Goal: Information Seeking & Learning: Check status

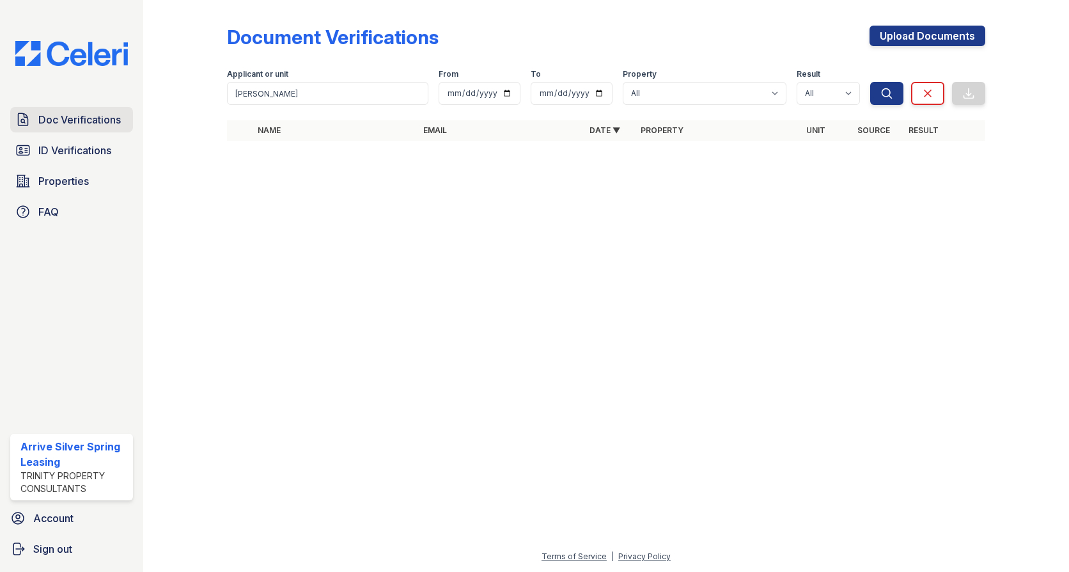
click at [108, 115] on span "Doc Verifications" at bounding box center [79, 119] width 82 height 15
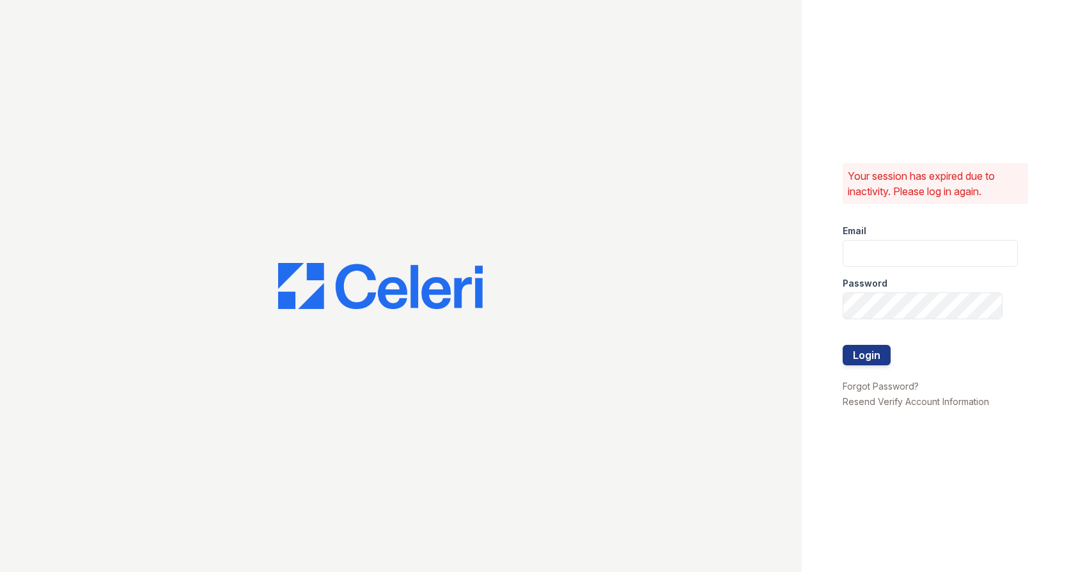
type input "Arrivesilverspring@trinity-pm.com"
click at [854, 361] on button "Login" at bounding box center [867, 355] width 48 height 20
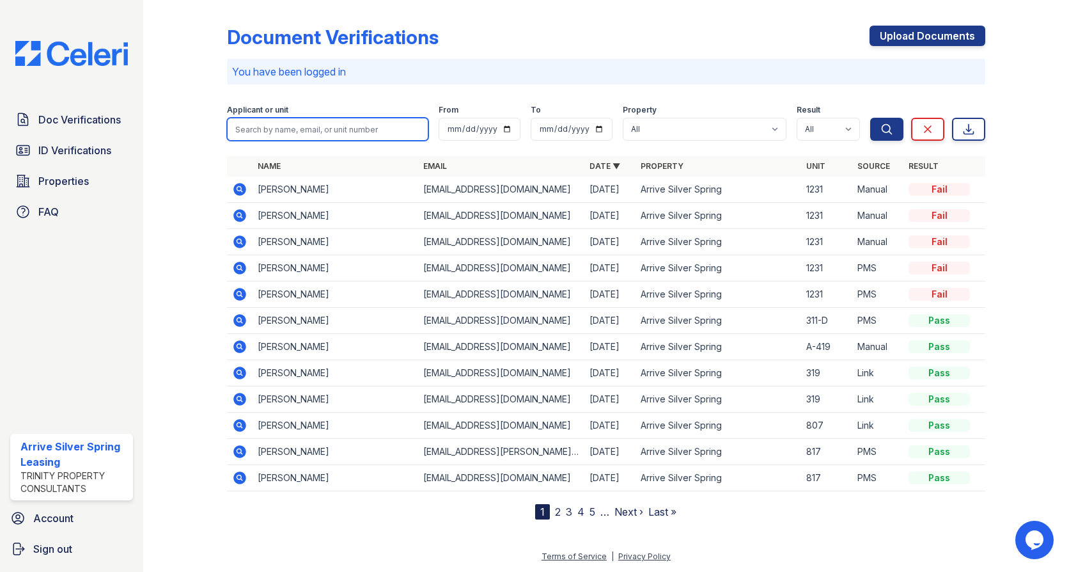
click at [294, 130] on input "search" at bounding box center [327, 129] width 201 height 23
type input "[PERSON_NAME]"
click at [870, 118] on button "Search" at bounding box center [886, 129] width 33 height 23
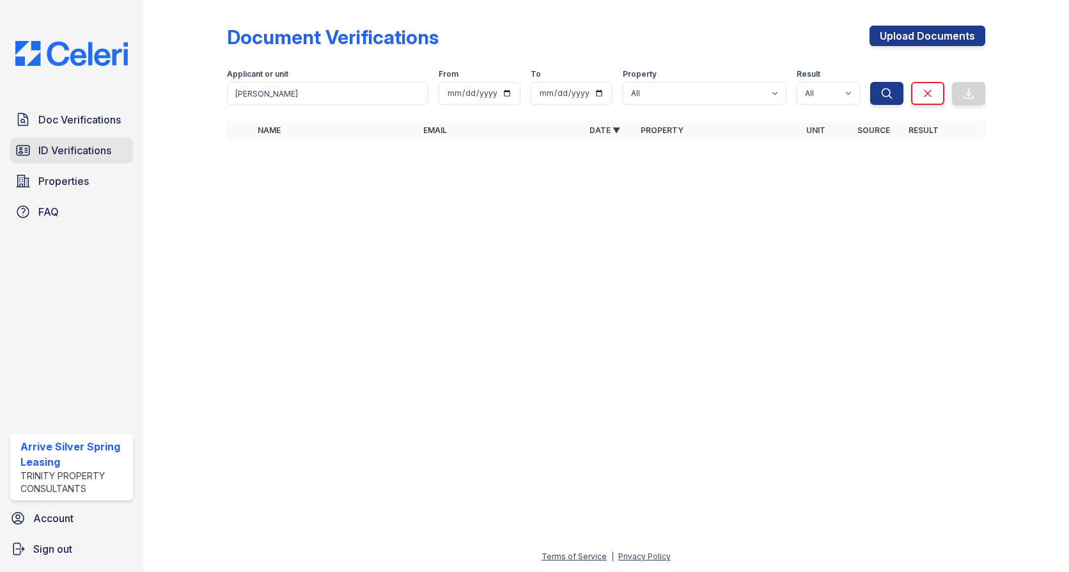
click at [99, 149] on span "ID Verifications" at bounding box center [74, 150] width 73 height 15
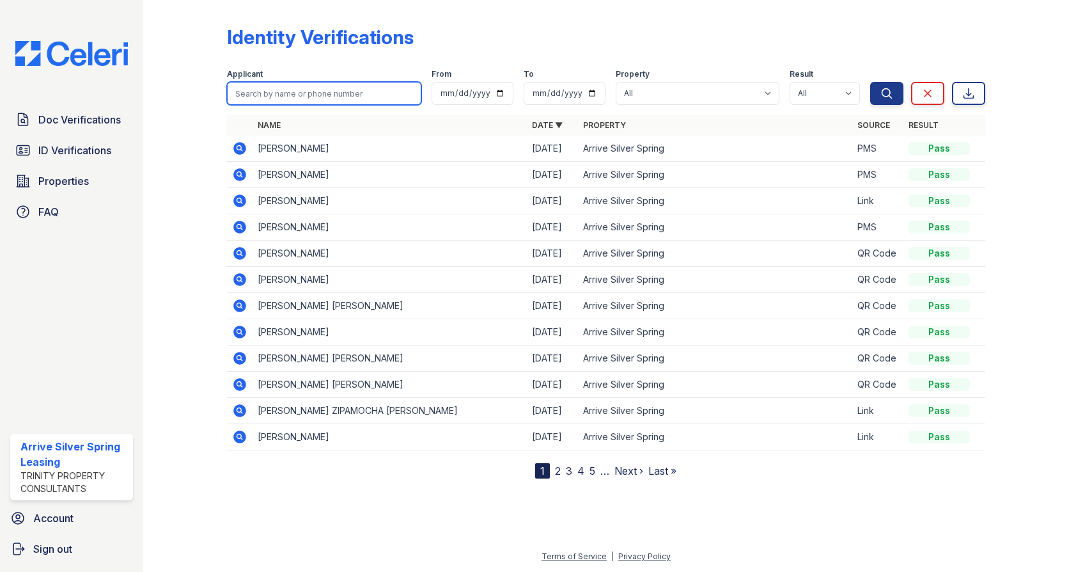
click at [292, 87] on input "search" at bounding box center [324, 93] width 194 height 23
type input "[PERSON_NAME]"
click at [870, 82] on button "Search" at bounding box center [886, 93] width 33 height 23
